Goal: Transaction & Acquisition: Subscribe to service/newsletter

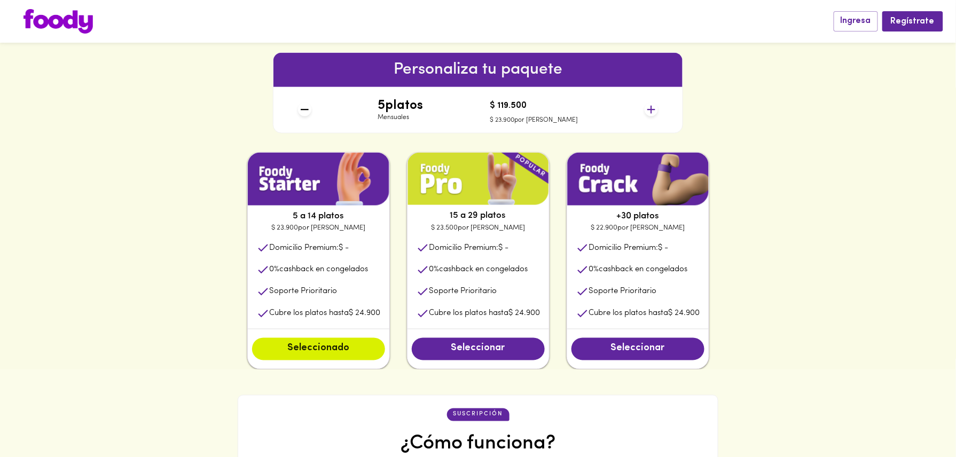
scroll to position [451, 0]
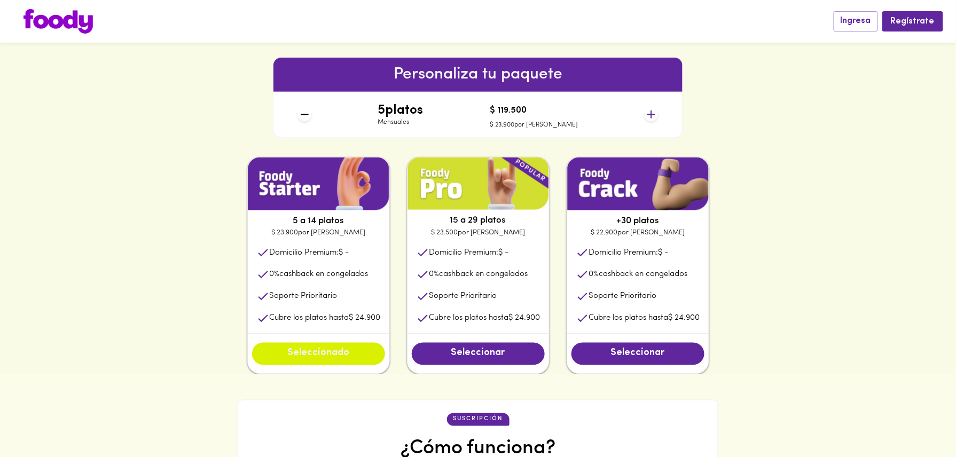
click at [316, 358] on span "Seleccionado" at bounding box center [319, 354] width 112 height 12
click at [325, 351] on span "Seleccionado" at bounding box center [319, 354] width 112 height 12
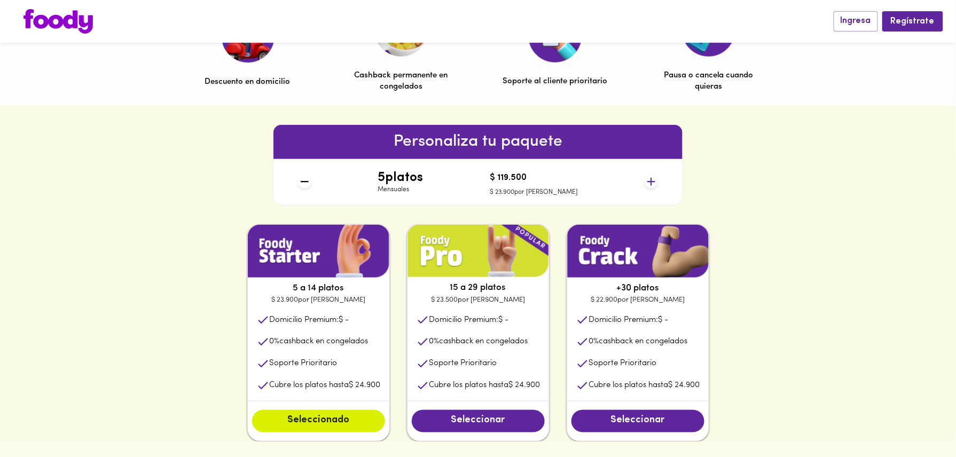
scroll to position [402, 0]
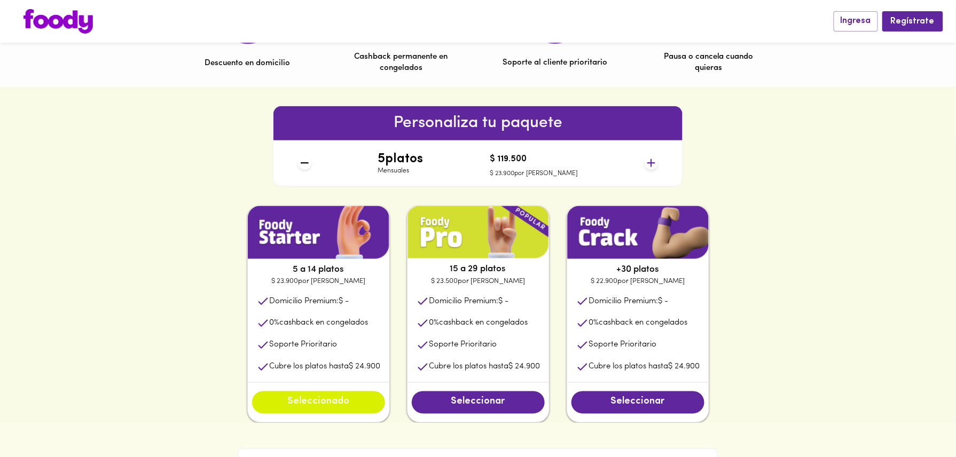
click at [327, 406] on span "Seleccionado" at bounding box center [319, 403] width 112 height 12
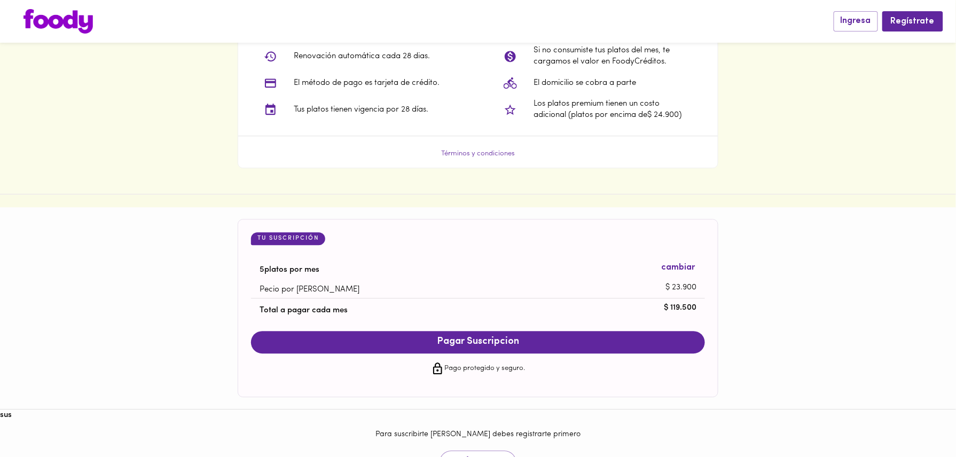
scroll to position [910, 0]
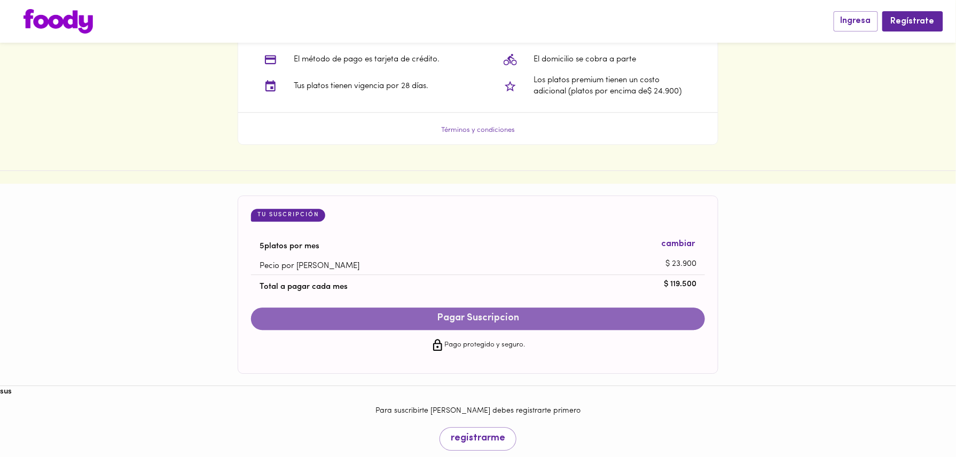
click at [494, 321] on span "Pagar Suscripcion" at bounding box center [478, 319] width 433 height 12
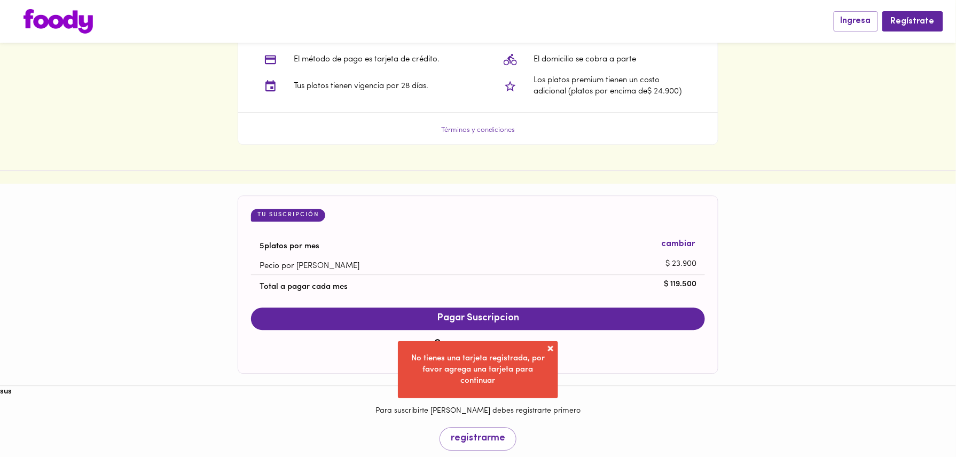
click at [552, 349] on span at bounding box center [551, 349] width 11 height 11
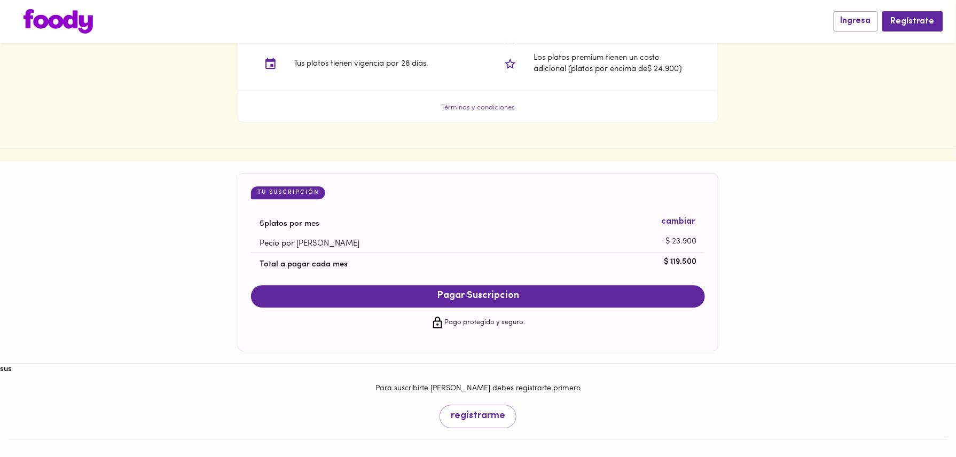
scroll to position [938, 0]
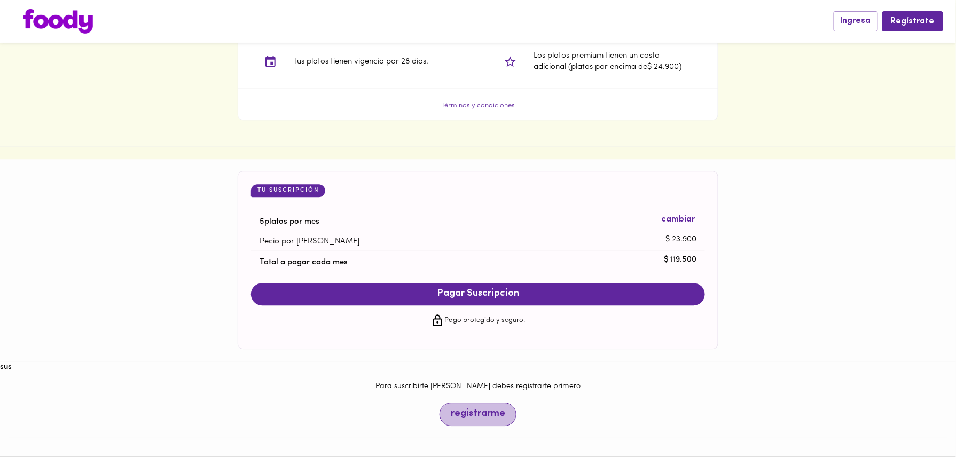
click at [478, 420] on span "registrarme" at bounding box center [478, 415] width 54 height 12
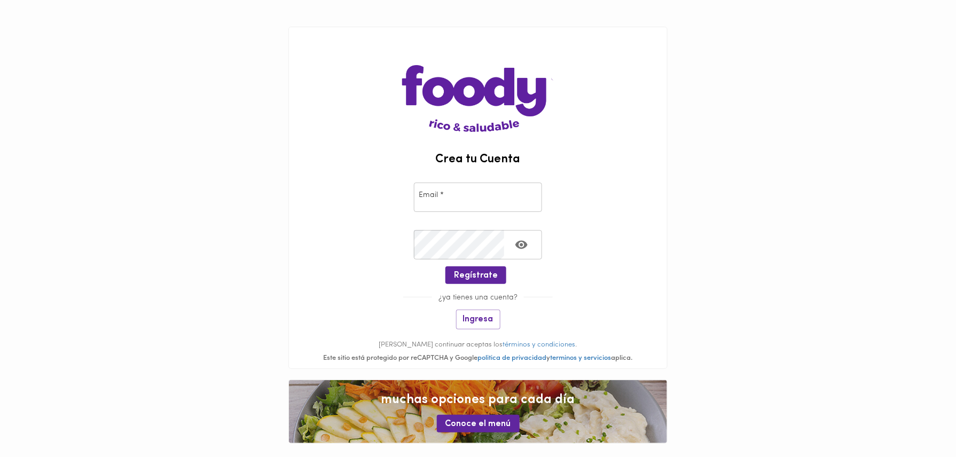
click at [458, 186] on input "email" at bounding box center [478, 197] width 128 height 29
type input "[EMAIL_ADDRESS][DOMAIN_NAME]"
drag, startPoint x: 456, startPoint y: 197, endPoint x: 415, endPoint y: 197, distance: 41.7
click at [415, 197] on input "[EMAIL_ADDRESS][DOMAIN_NAME]" at bounding box center [478, 197] width 128 height 29
click at [483, 271] on span "Regístrate" at bounding box center [476, 276] width 44 height 10
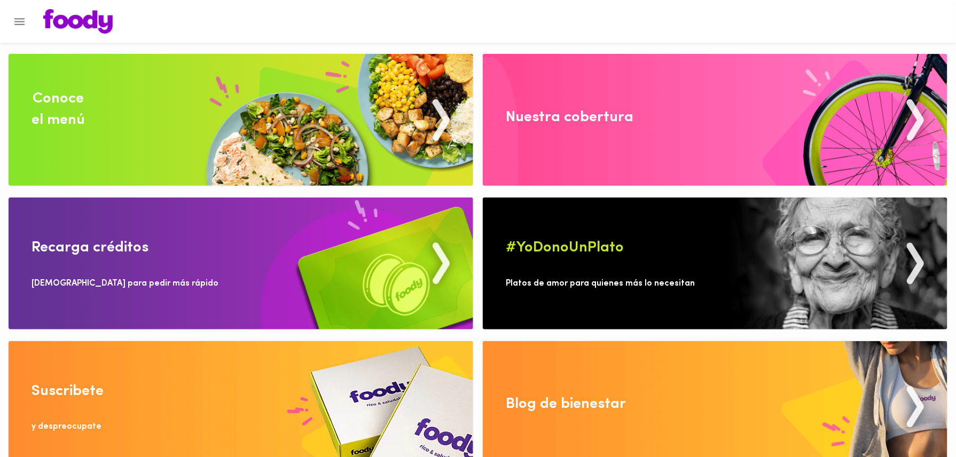
click at [182, 92] on img at bounding box center [241, 120] width 465 height 132
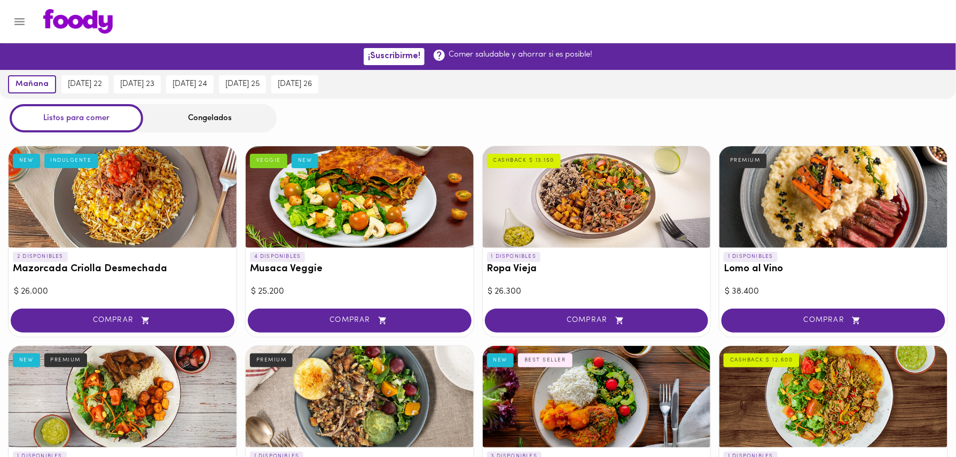
click at [26, 18] on icon "Menu" at bounding box center [19, 21] width 13 height 13
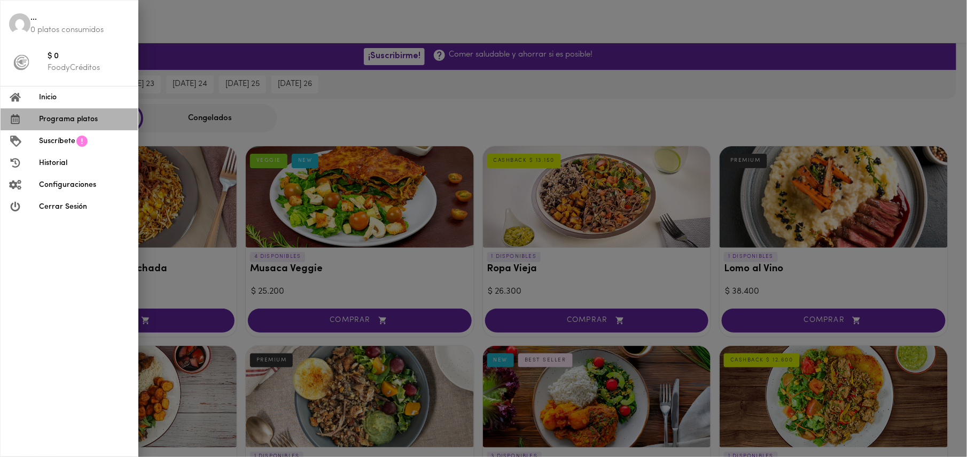
click at [84, 116] on span "Programa platos" at bounding box center [84, 119] width 90 height 11
click at [84, 126] on li "Programa platos" at bounding box center [69, 119] width 137 height 22
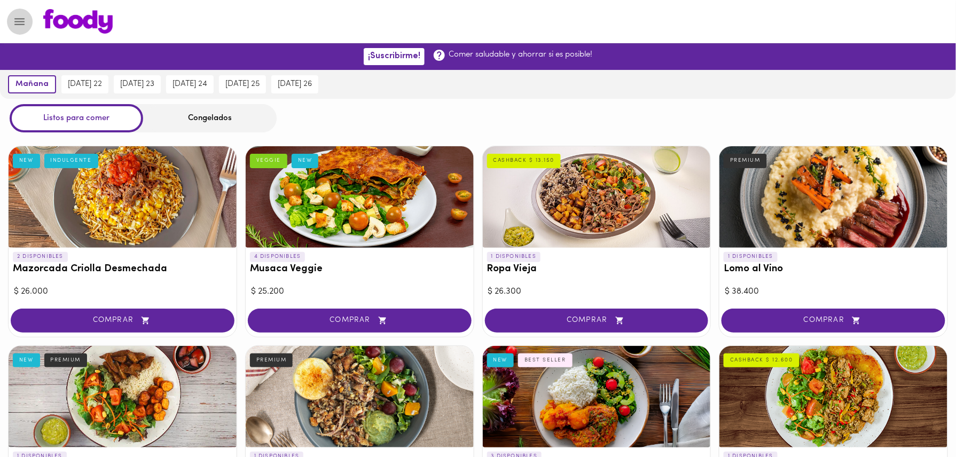
click at [13, 19] on icon "Menu" at bounding box center [19, 21] width 13 height 13
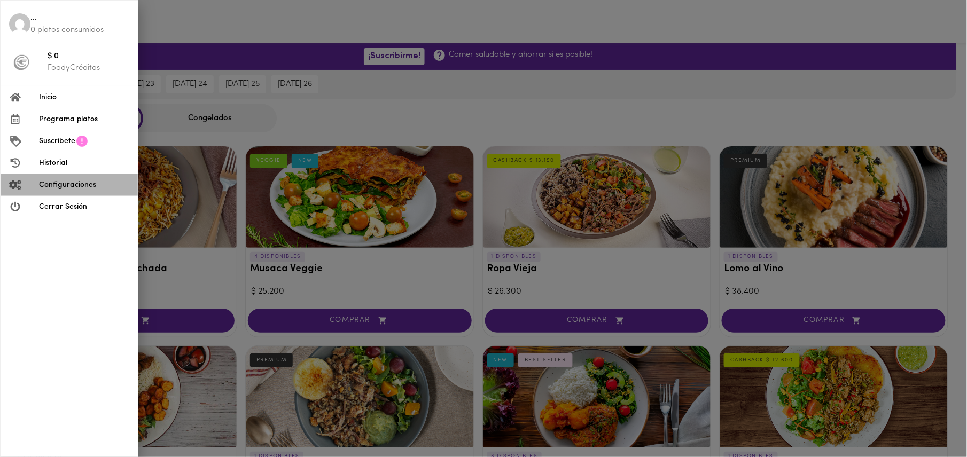
click at [68, 184] on span "Configuraciones" at bounding box center [84, 185] width 90 height 11
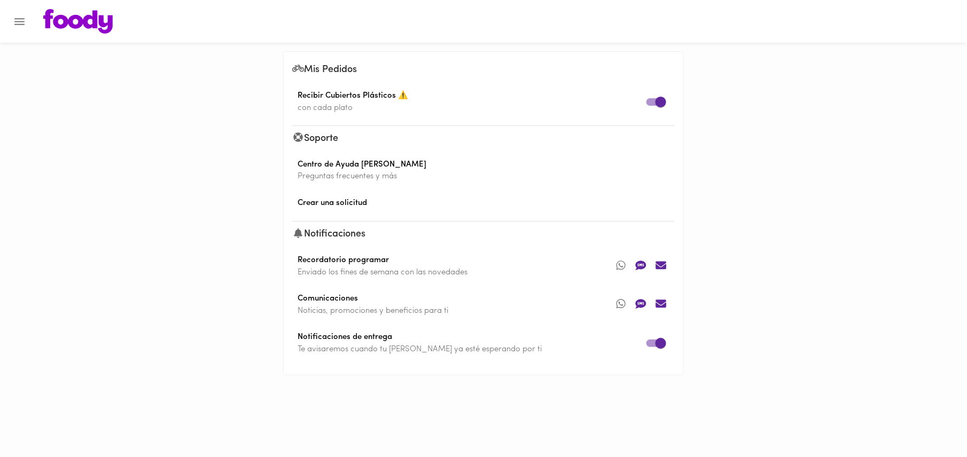
click at [17, 22] on icon "Menu" at bounding box center [19, 21] width 13 height 13
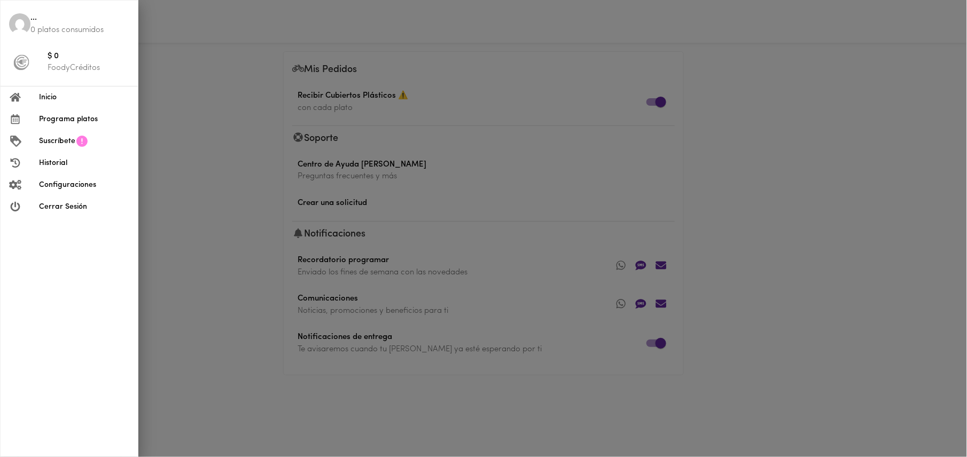
click at [63, 142] on span "Suscríbete" at bounding box center [57, 141] width 36 height 11
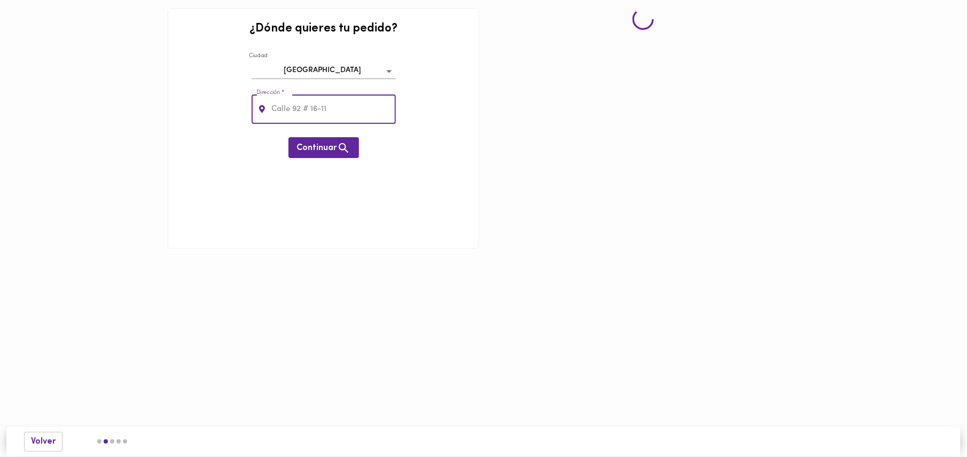
click at [319, 119] on input "text" at bounding box center [332, 109] width 127 height 29
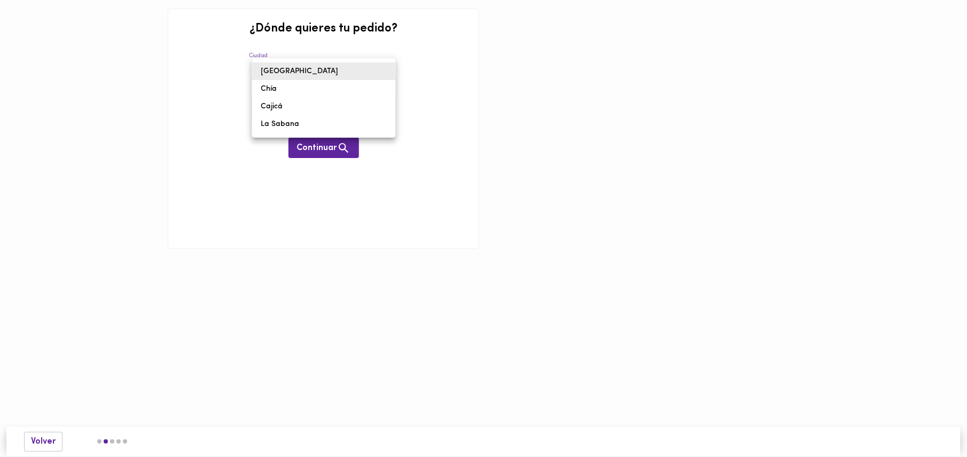
click at [374, 75] on body "¿Dónde quieres tu pedido? Ciudad Bogotá bogota Dirección * Dirección * Continua…" at bounding box center [483, 140] width 967 height 281
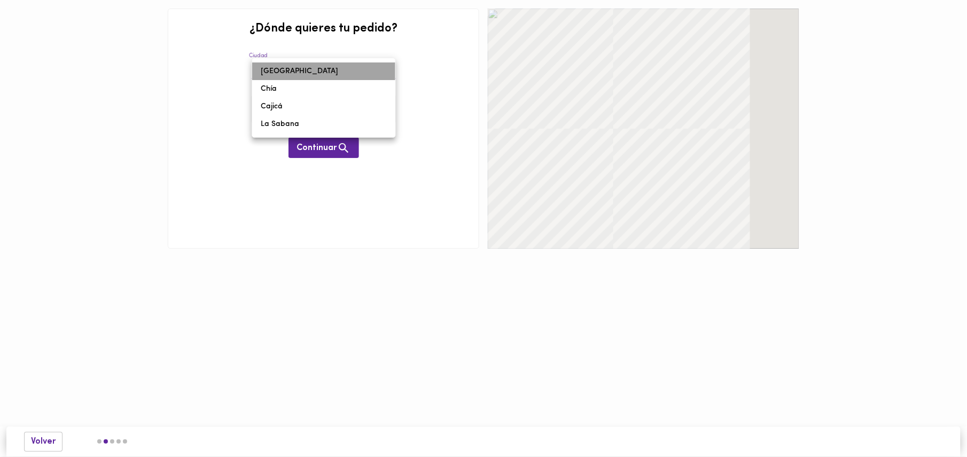
click at [374, 73] on li "[GEOGRAPHIC_DATA]" at bounding box center [323, 72] width 143 height 18
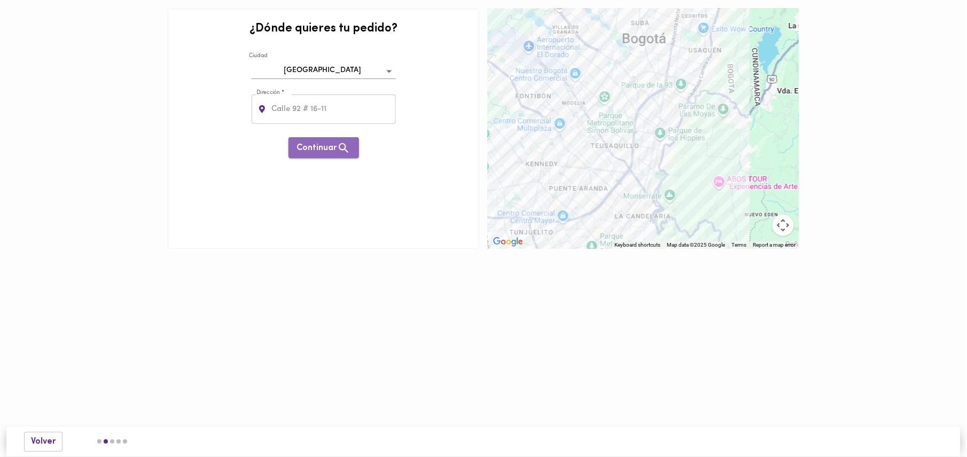
click at [318, 150] on span "Continuar" at bounding box center [323, 148] width 53 height 13
click at [344, 107] on input "text" at bounding box center [332, 109] width 127 height 29
type input "Cra. [STREET_ADDRESS]"
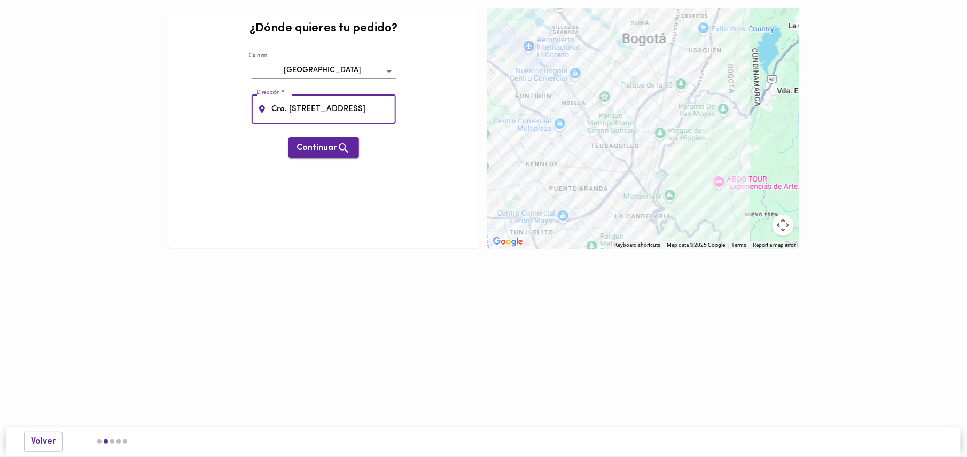
click at [321, 147] on span "Continuar" at bounding box center [323, 148] width 53 height 13
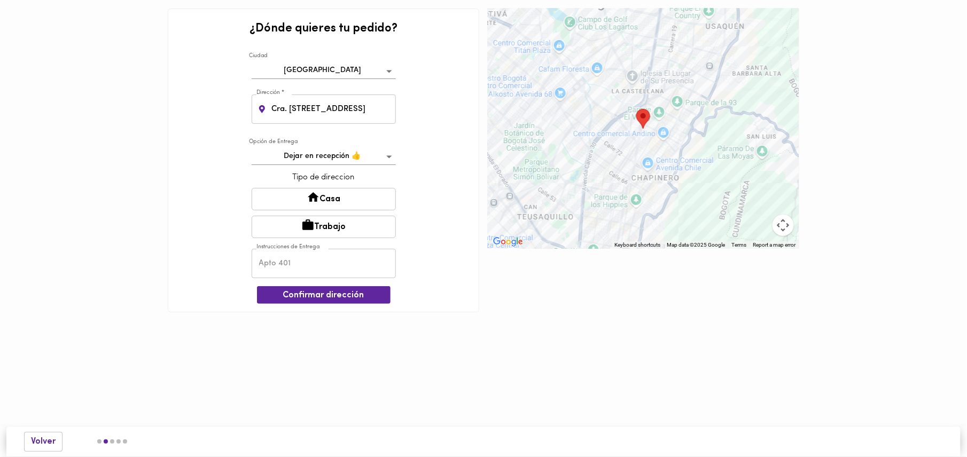
click at [327, 223] on button "Trabajo" at bounding box center [324, 227] width 144 height 22
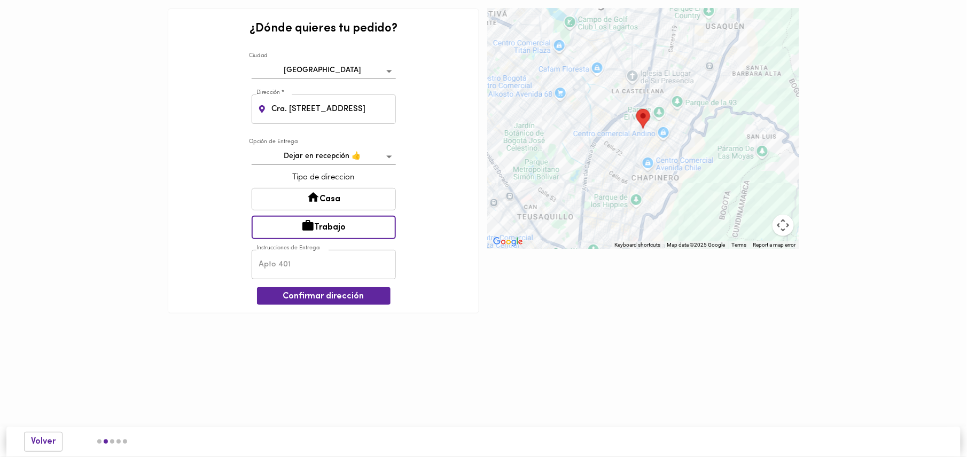
click at [367, 157] on body "¿Dónde quieres tu pedido? [GEOGRAPHIC_DATA] bogota Dirección * Cra. 19b #83-63,…" at bounding box center [483, 173] width 967 height 346
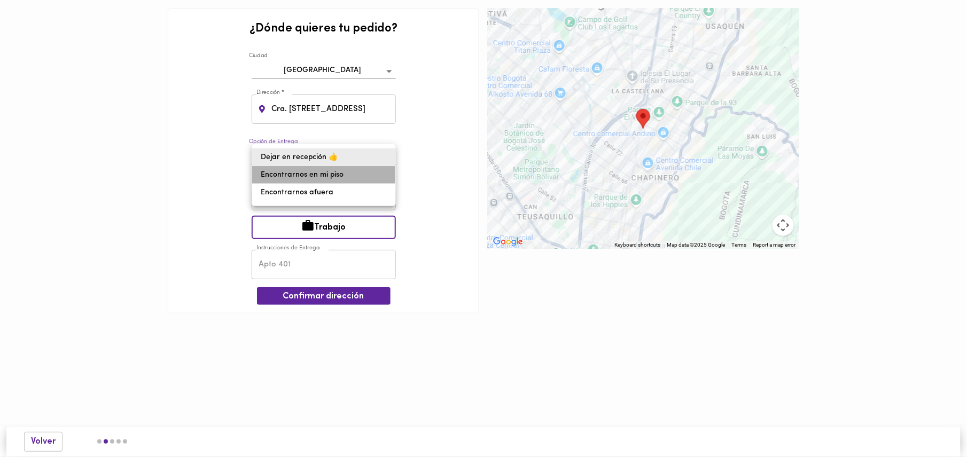
click at [328, 180] on li "Encontrarnos en mi piso" at bounding box center [323, 175] width 143 height 18
type input "meet-on-floor"
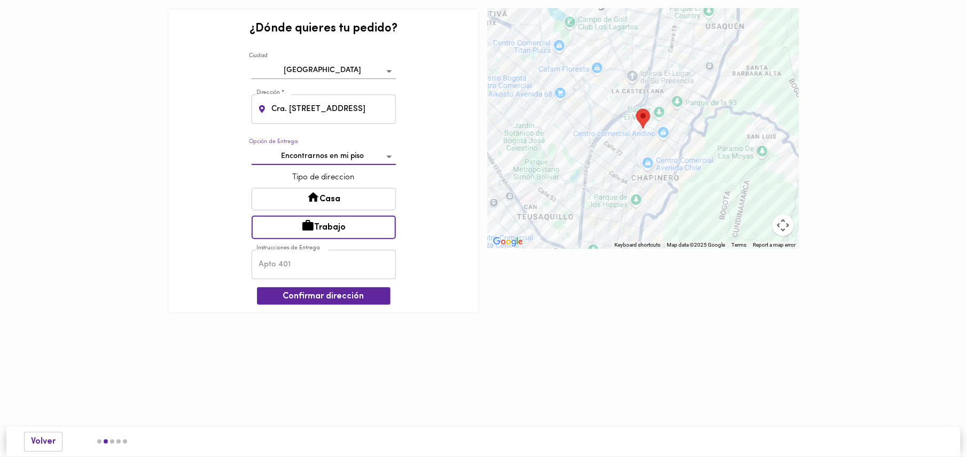
click at [313, 260] on input "text" at bounding box center [324, 264] width 144 height 29
type input "7"
type input "piso 7 merci"
click at [328, 300] on span "Confirmar dirección" at bounding box center [324, 297] width 116 height 10
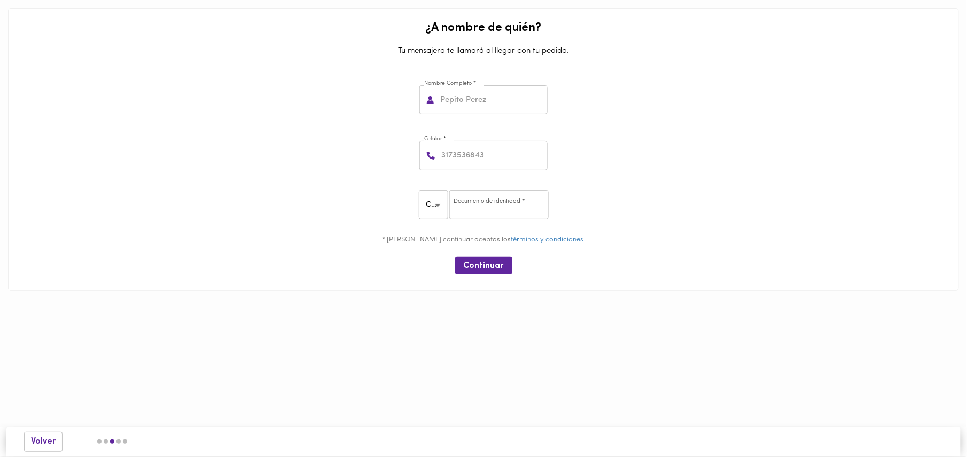
click at [475, 94] on input "text" at bounding box center [493, 99] width 110 height 29
type input "[PERSON_NAME]"
click at [501, 158] on input "number" at bounding box center [493, 155] width 108 height 29
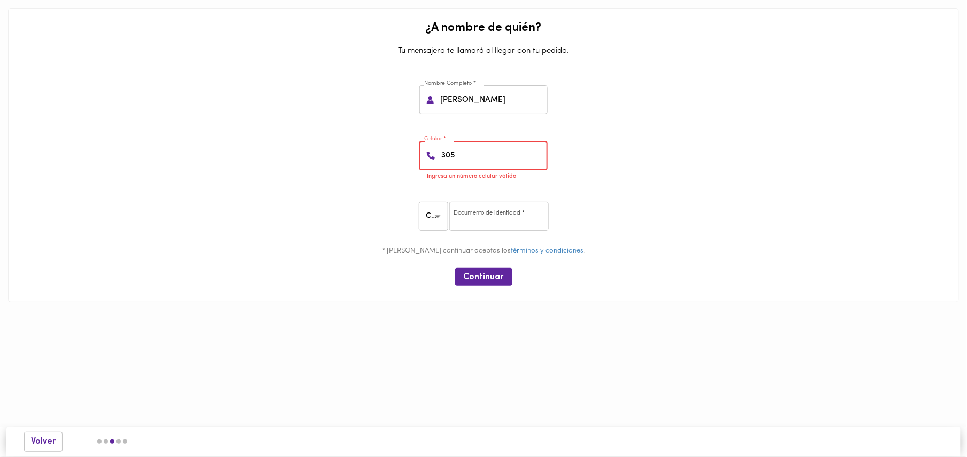
type input "3052"
click at [498, 215] on input "number" at bounding box center [498, 216] width 99 height 29
type input "1071168577"
drag, startPoint x: 501, startPoint y: 216, endPoint x: 168, endPoint y: 182, distance: 334.7
click at [168, 182] on div "¿A nombre de quién? Tu mensajero te llamará al llegar con tu pedido. Nombre Com…" at bounding box center [483, 151] width 942 height 278
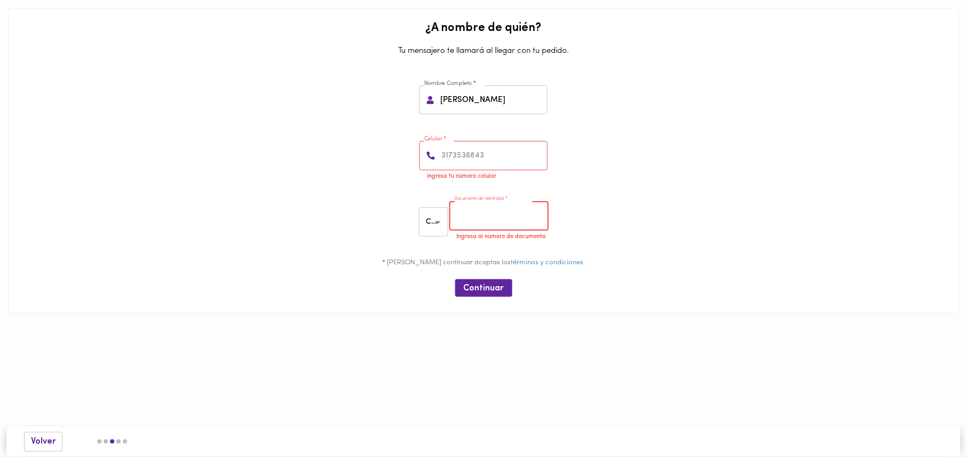
click at [509, 218] on input "number" at bounding box center [498, 216] width 99 height 29
paste input "1020752917"
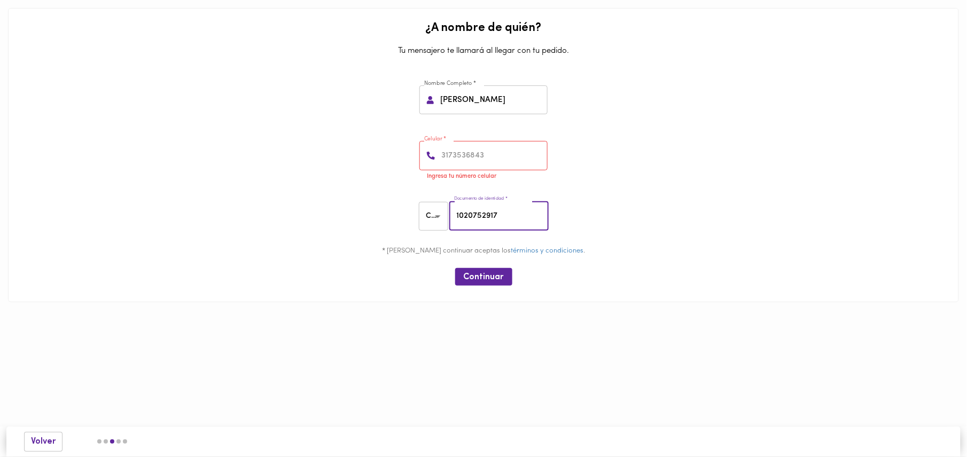
type input "1020752917"
click at [625, 155] on div "Celular * Celular * Ingresa tu número celular" at bounding box center [483, 159] width 942 height 67
drag, startPoint x: 499, startPoint y: 155, endPoint x: 172, endPoint y: 171, distance: 327.9
click at [172, 172] on div "Celular * Celular * Ingresa tu número celular" at bounding box center [483, 159] width 942 height 67
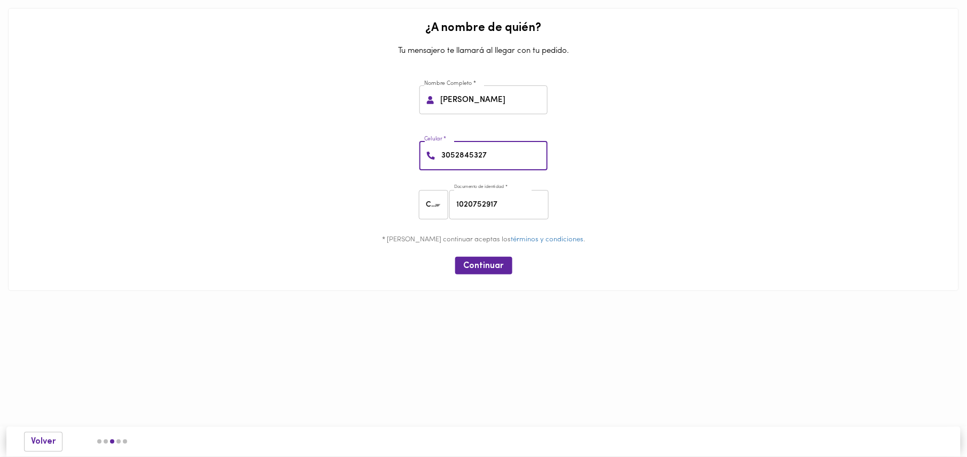
type input "3052845327"
click at [789, 99] on div "Nombre Completo * [PERSON_NAME] Nombre Completo *" at bounding box center [483, 98] width 942 height 56
click at [479, 266] on span "Continuar" at bounding box center [484, 266] width 40 height 10
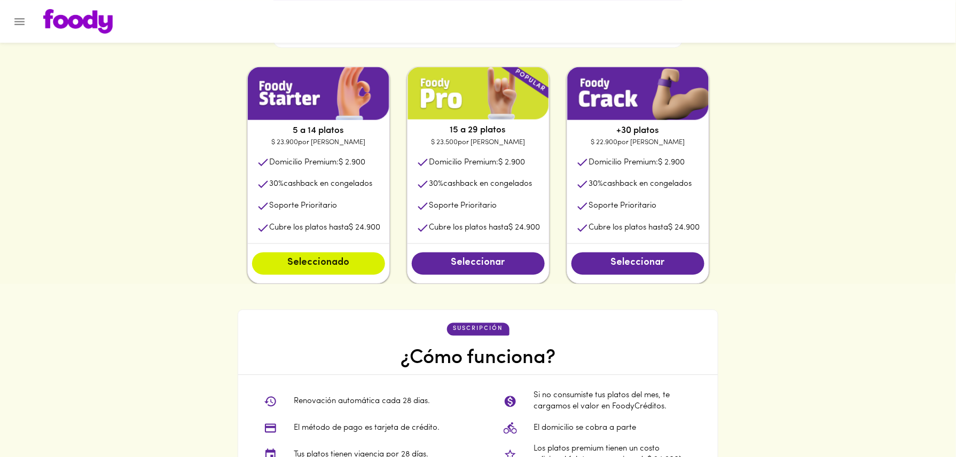
scroll to position [556, 0]
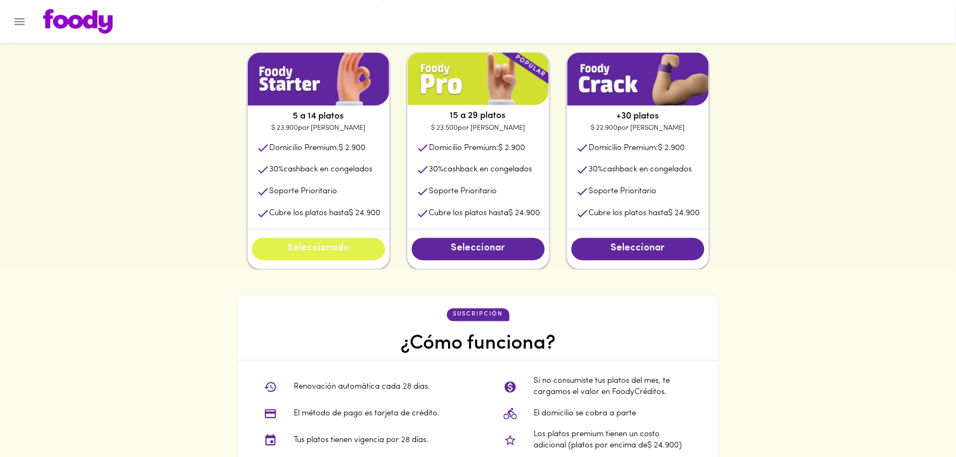
click at [310, 251] on span "Seleccionado" at bounding box center [319, 250] width 112 height 12
click at [317, 248] on span "Seleccionado" at bounding box center [319, 250] width 112 height 12
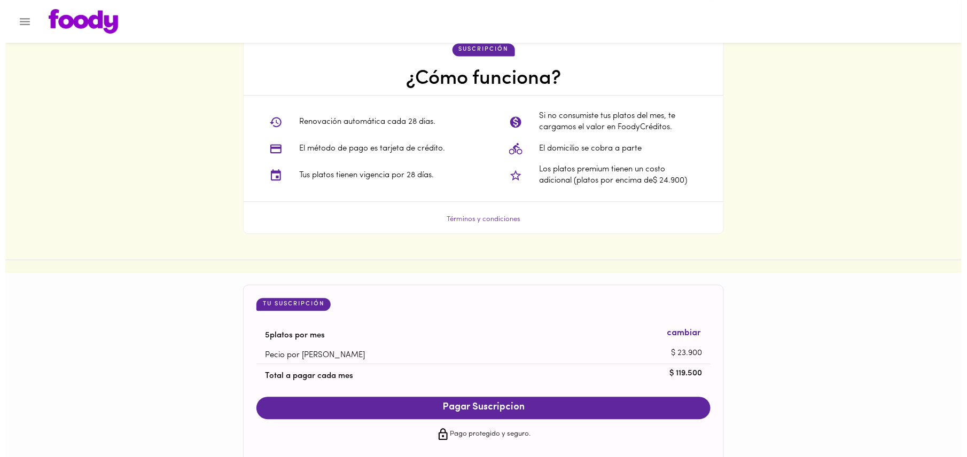
scroll to position [955, 0]
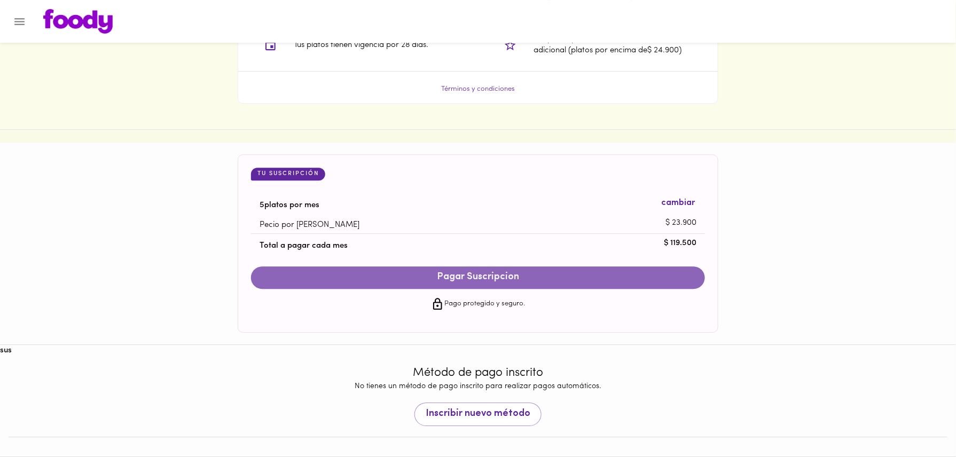
click at [469, 281] on span "Pagar Suscripcion" at bounding box center [478, 278] width 433 height 12
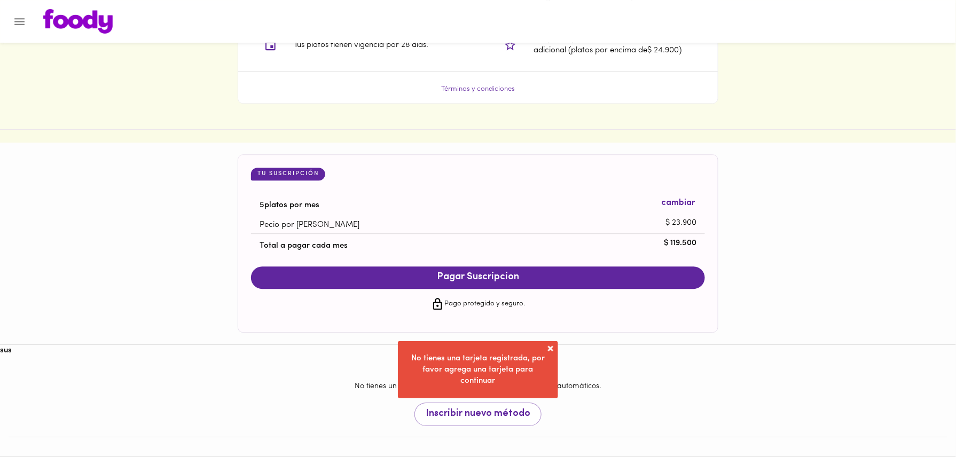
click at [549, 346] on span at bounding box center [551, 349] width 11 height 11
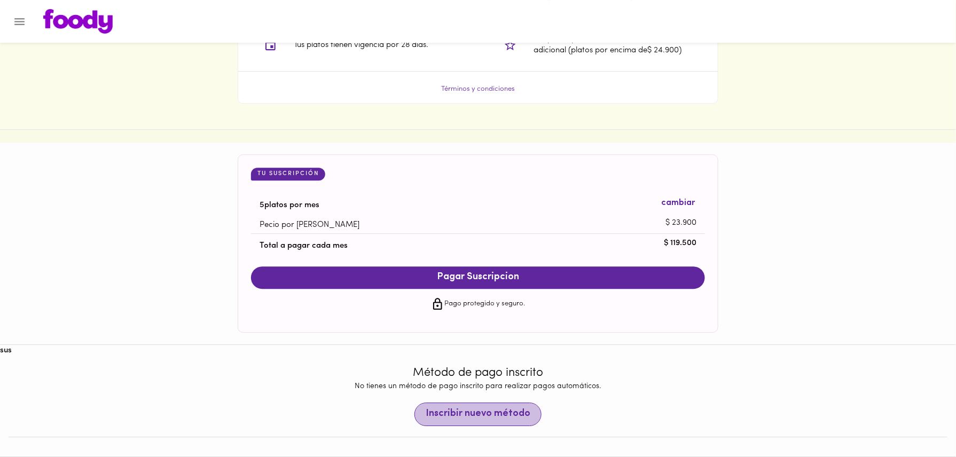
click at [493, 422] on button "Inscribir nuevo método" at bounding box center [478, 415] width 127 height 24
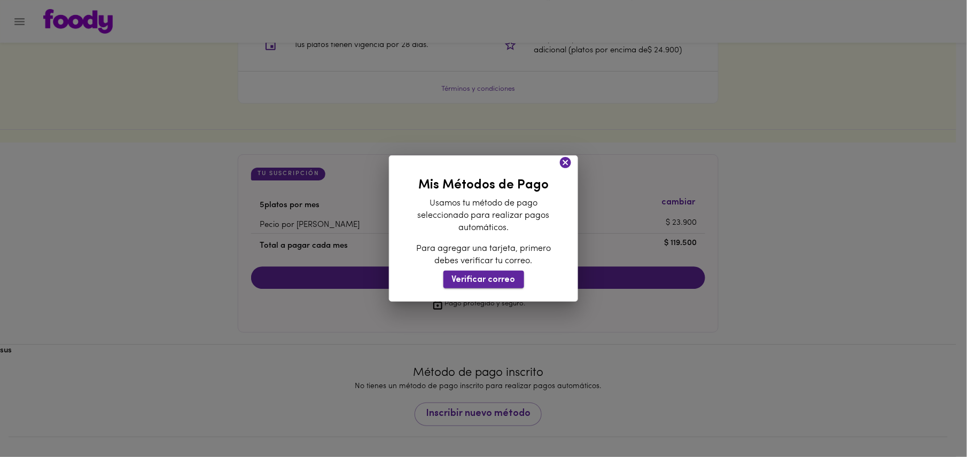
click at [486, 281] on span "Verificar correo" at bounding box center [484, 280] width 64 height 10
drag, startPoint x: 476, startPoint y: 278, endPoint x: 580, endPoint y: 274, distance: 104.8
click at [477, 278] on span "Verificar correo" at bounding box center [484, 280] width 64 height 10
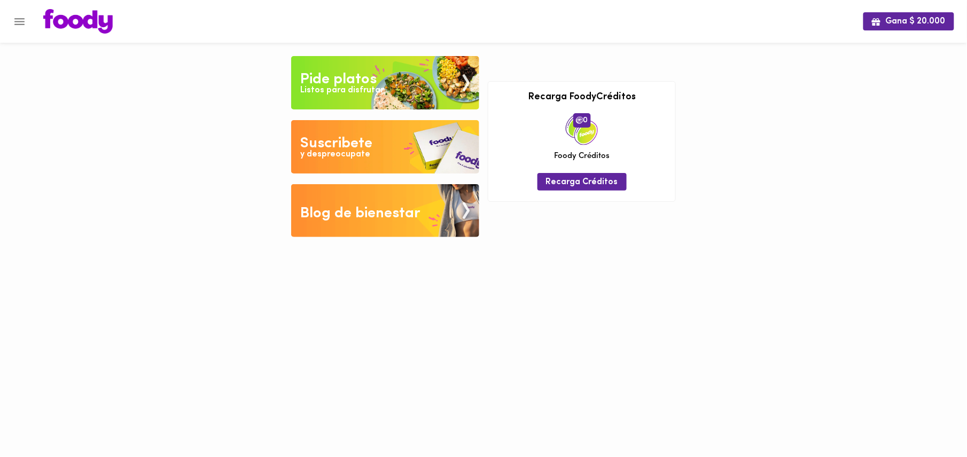
click at [328, 142] on div "Suscribete" at bounding box center [337, 143] width 72 height 21
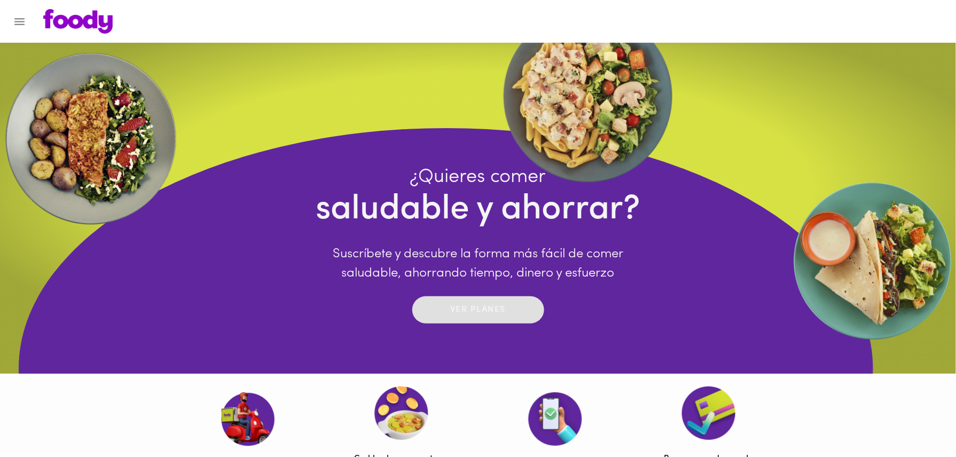
click at [481, 312] on p "Ver planes" at bounding box center [478, 310] width 56 height 12
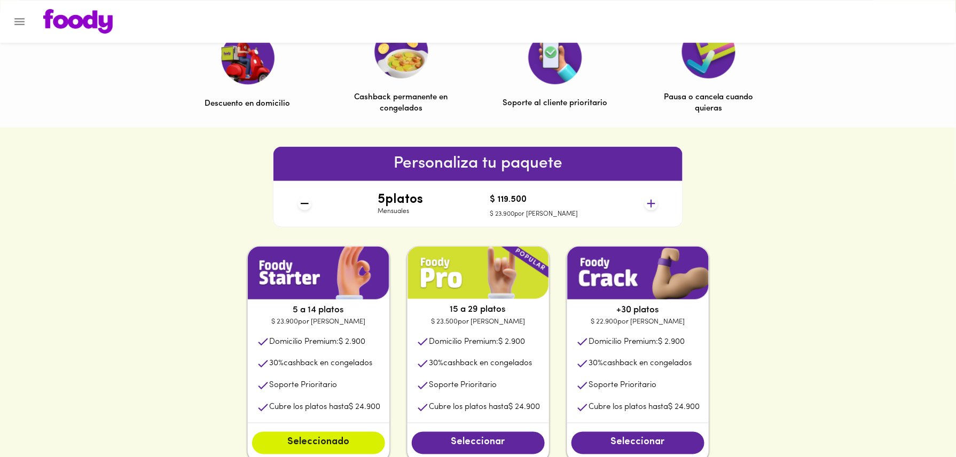
scroll to position [374, 0]
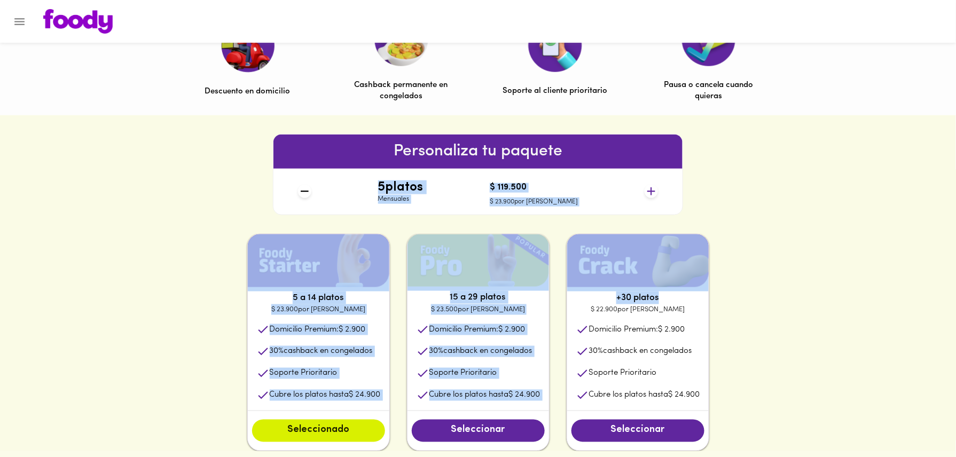
drag, startPoint x: 959, startPoint y: 254, endPoint x: 961, endPoint y: 299, distance: 44.9
click at [956, 299] on html "¿Quieres comer saludable y ahorrar? Suscríbete y descubre la forma más fácil de…" at bounding box center [478, 330] width 956 height 1409
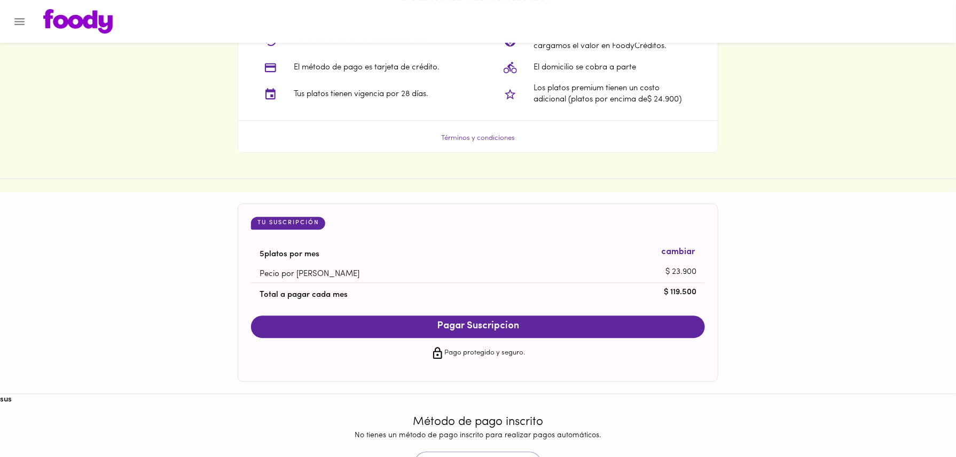
scroll to position [909, 0]
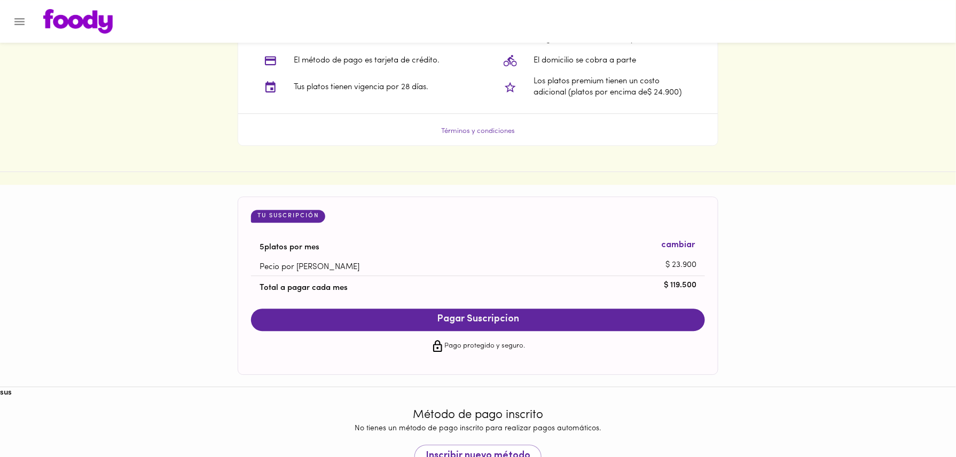
click at [441, 329] on button "Pagar Suscripcion" at bounding box center [478, 320] width 454 height 22
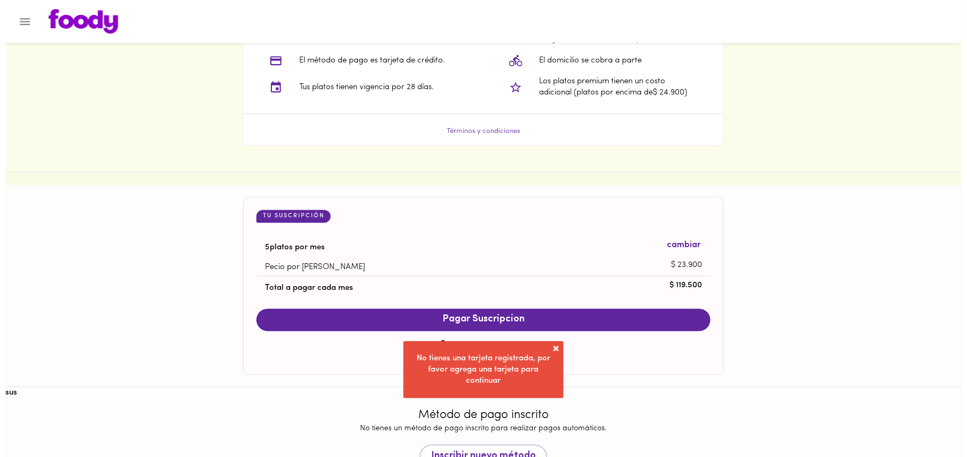
scroll to position [955, 0]
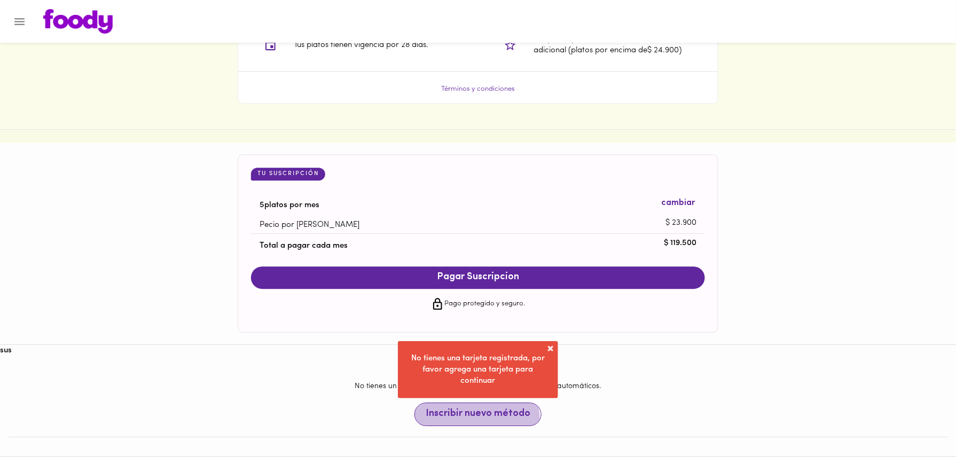
click at [471, 420] on span "Inscribir nuevo método" at bounding box center [478, 415] width 105 height 12
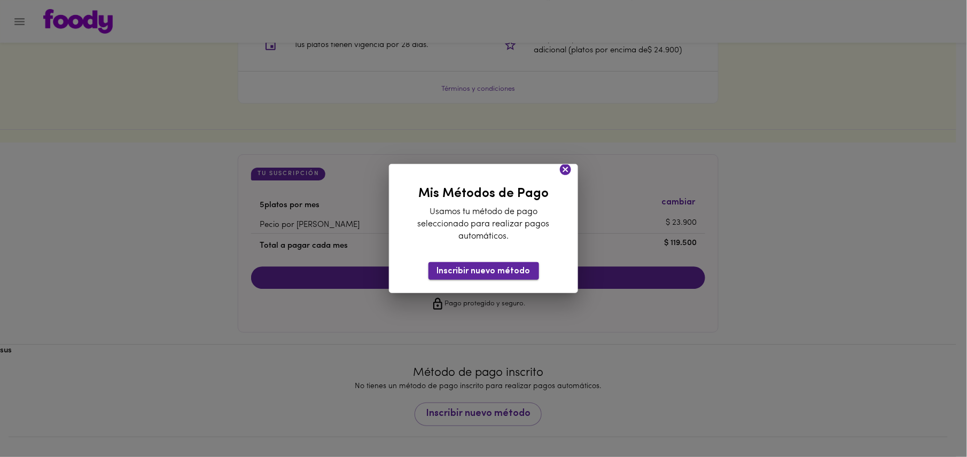
click at [500, 268] on span "Inscribir nuevo método" at bounding box center [483, 272] width 93 height 10
